Goal: Navigation & Orientation: Find specific page/section

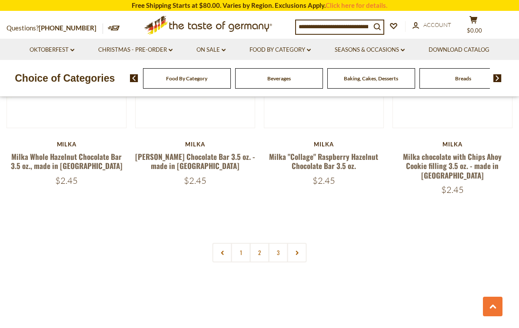
scroll to position [1864, 0]
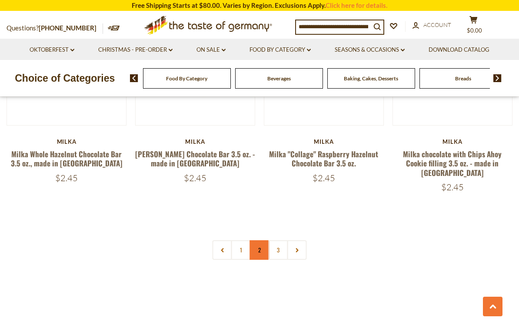
click at [265, 240] on link "2" at bounding box center [260, 250] width 20 height 20
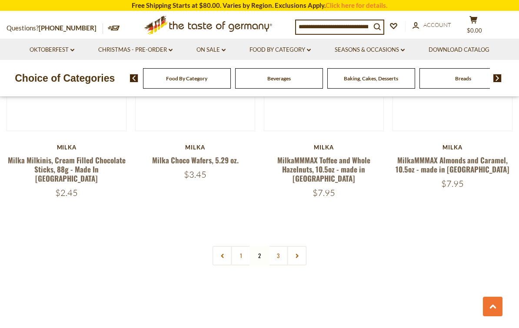
scroll to position [1860, 0]
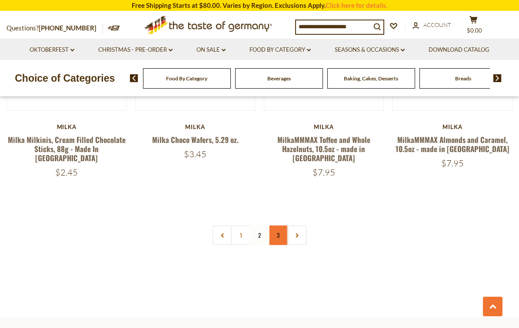
click at [280, 226] on link "3" at bounding box center [279, 236] width 20 height 20
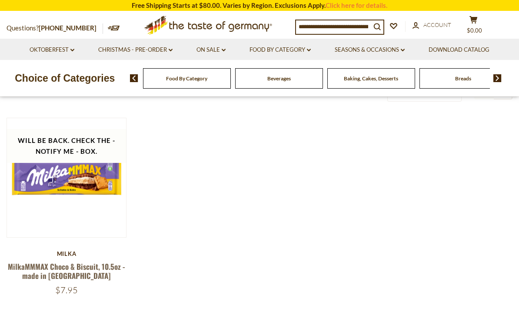
scroll to position [55, 0]
click at [50, 52] on link "Oktoberfest dropdown_arrow" at bounding box center [52, 50] width 45 height 10
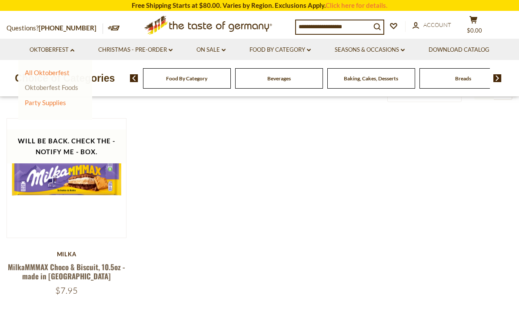
click at [58, 87] on link "Oktoberfest Foods" at bounding box center [51, 87] width 53 height 8
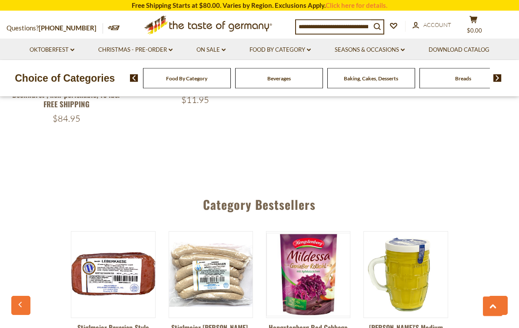
scroll to position [1507, 0]
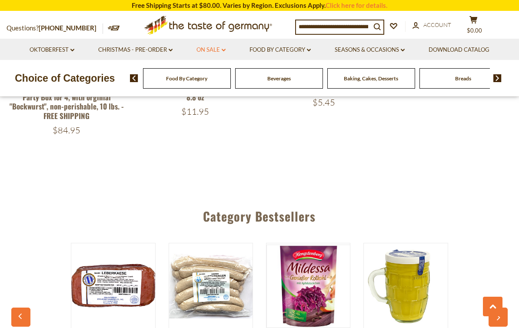
click at [213, 50] on link "On Sale dropdown_arrow" at bounding box center [211, 50] width 29 height 10
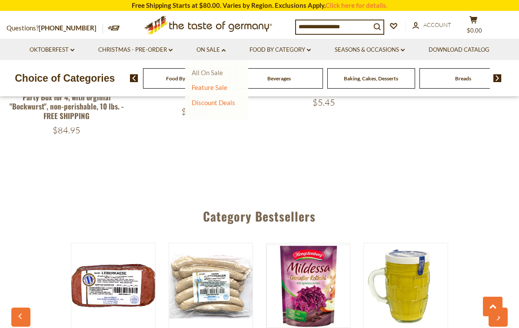
click at [213, 75] on link "All On Sale" at bounding box center [207, 73] width 31 height 8
